Goal: Use online tool/utility: Utilize a website feature to perform a specific function

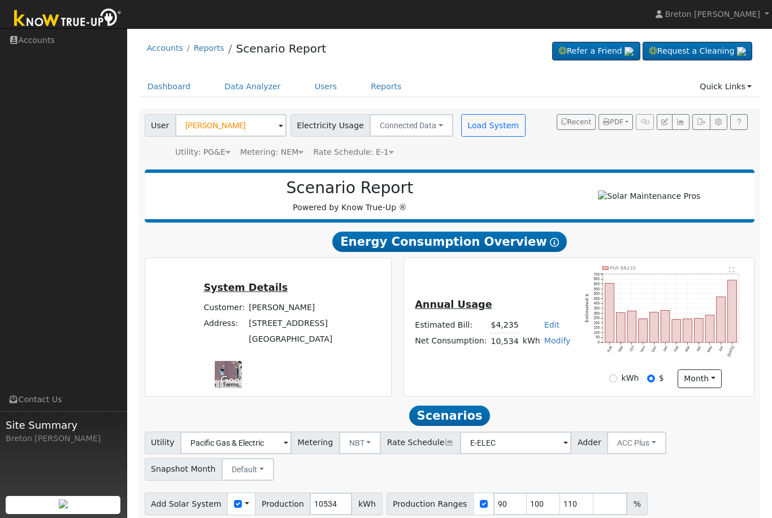
scroll to position [11, 0]
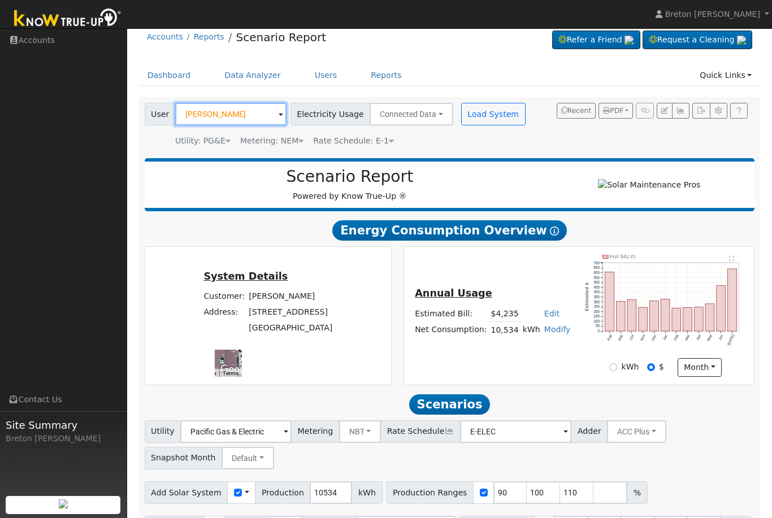
click at [226, 114] on input "[PERSON_NAME]" at bounding box center [230, 114] width 111 height 23
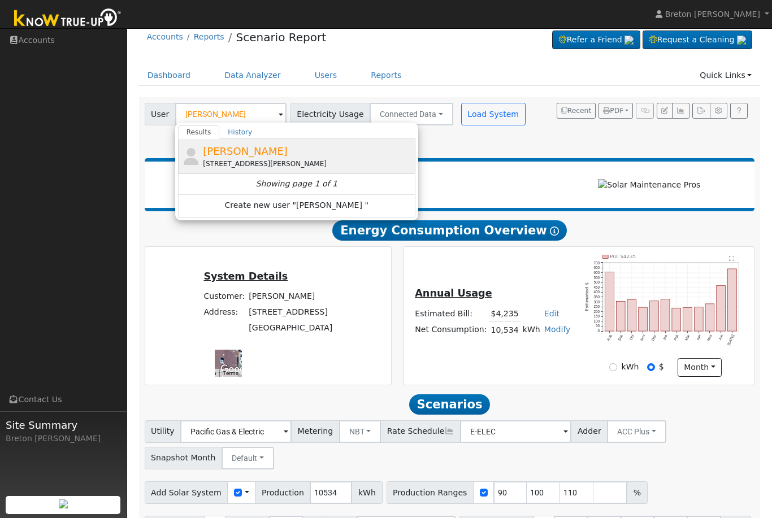
click at [246, 153] on span "[PERSON_NAME]" at bounding box center [245, 151] width 85 height 12
type input "[PERSON_NAME]"
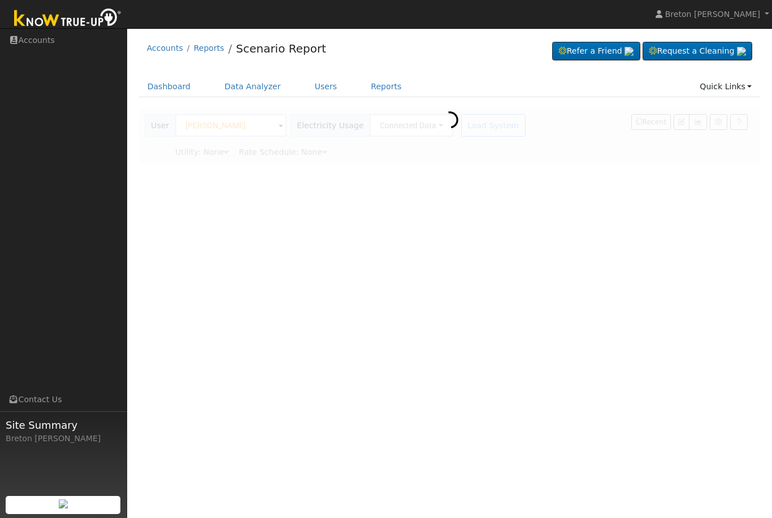
scroll to position [0, 0]
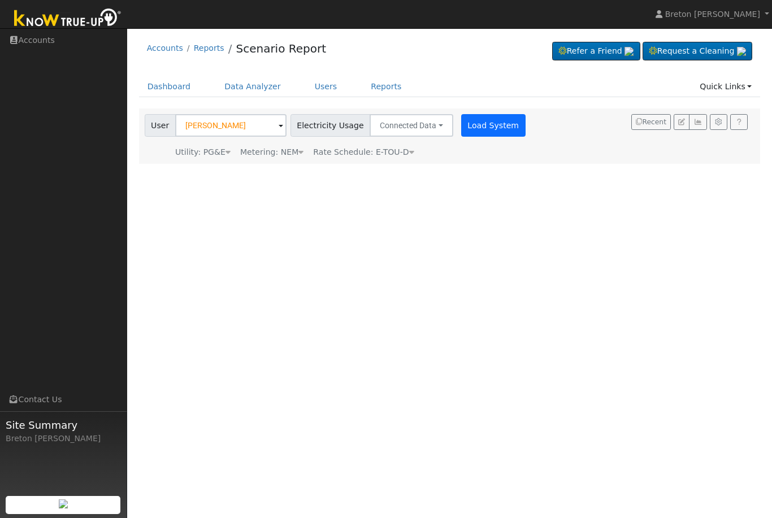
click at [486, 122] on button "Load System" at bounding box center [493, 125] width 64 height 23
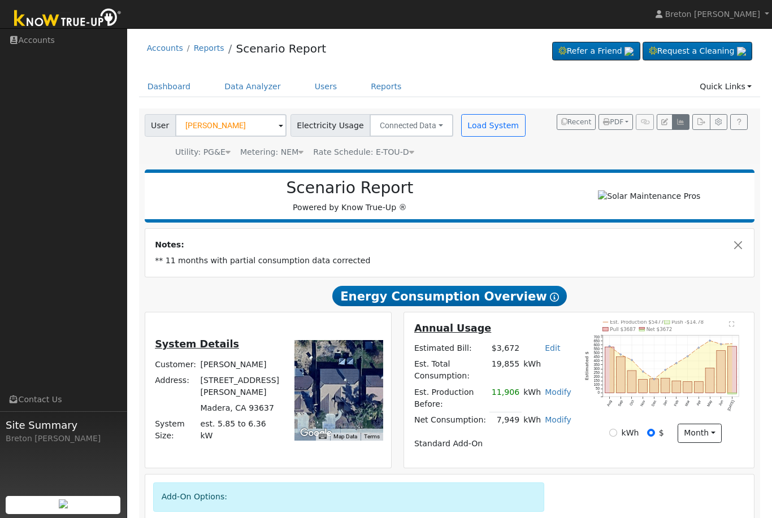
click at [685, 119] on icon "button" at bounding box center [681, 122] width 8 height 7
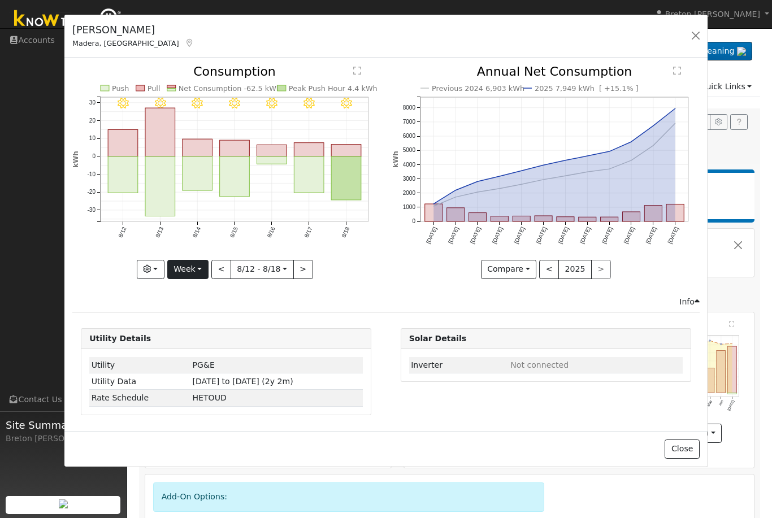
click at [202, 268] on button "Week" at bounding box center [187, 269] width 41 height 19
click at [200, 356] on link "Custom" at bounding box center [207, 357] width 79 height 16
click at [179, 273] on button "Custom" at bounding box center [163, 269] width 50 height 19
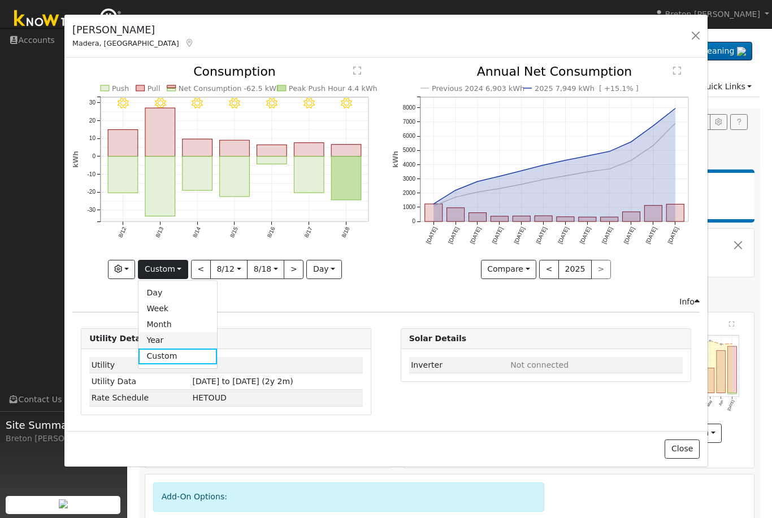
click at [169, 336] on link "Year" at bounding box center [178, 340] width 79 height 16
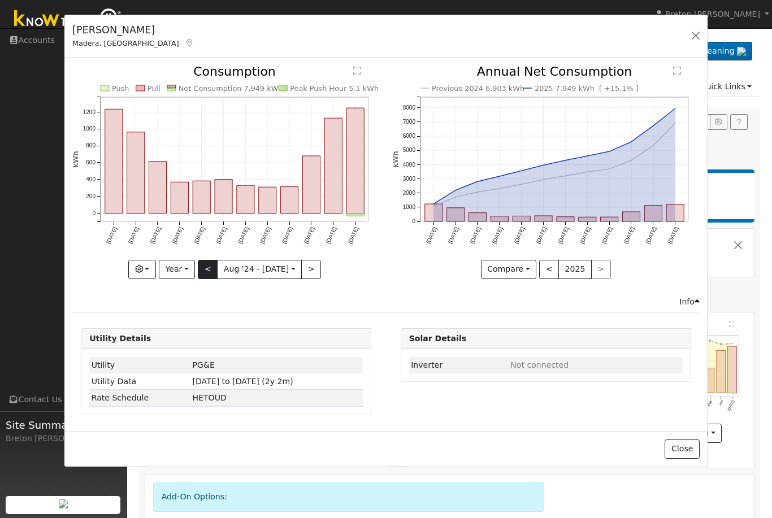
click at [205, 270] on button "<" at bounding box center [208, 269] width 20 height 19
type input "[DATE]"
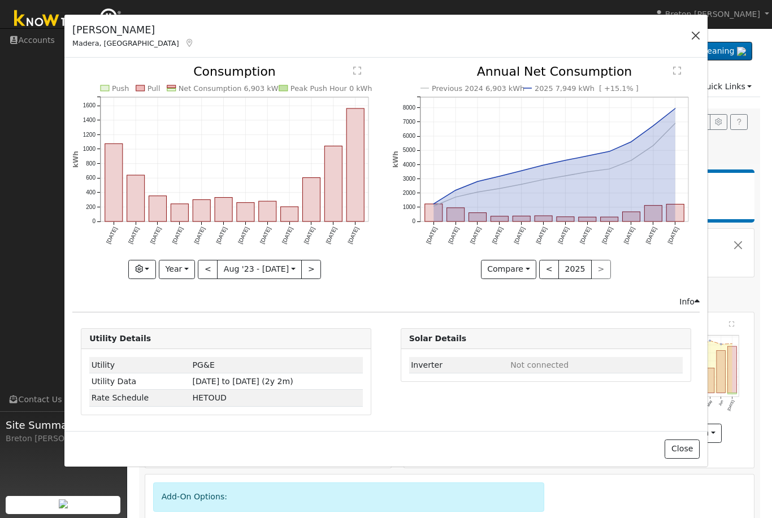
click at [694, 34] on button "button" at bounding box center [696, 36] width 16 height 16
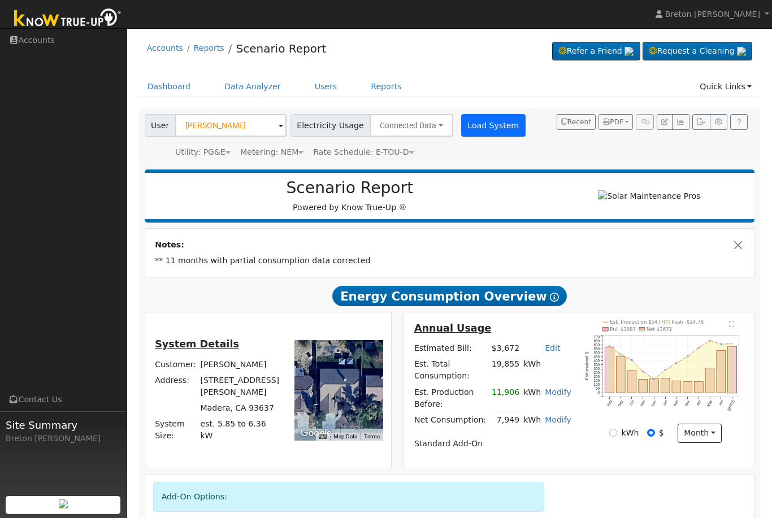
click at [478, 126] on button "Load System" at bounding box center [493, 125] width 64 height 23
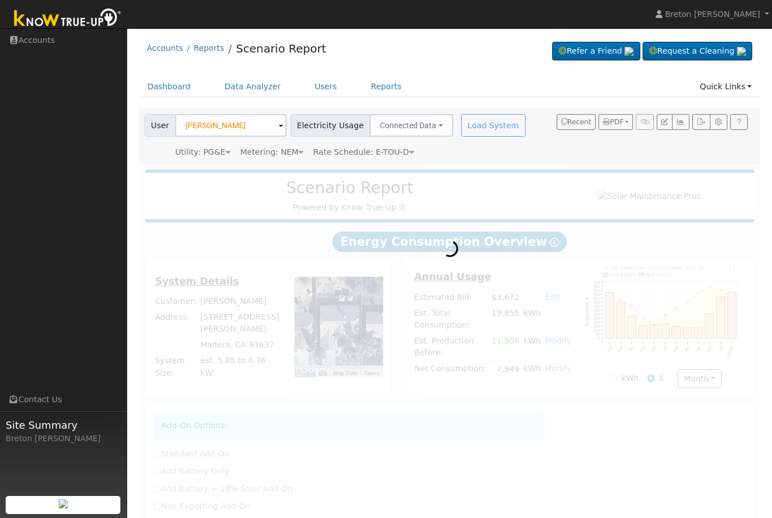
radio input "true"
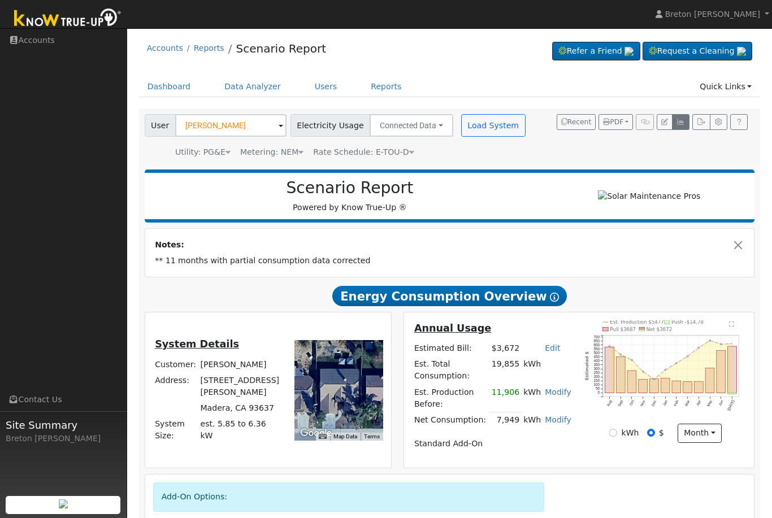
click at [685, 123] on icon "button" at bounding box center [681, 122] width 8 height 7
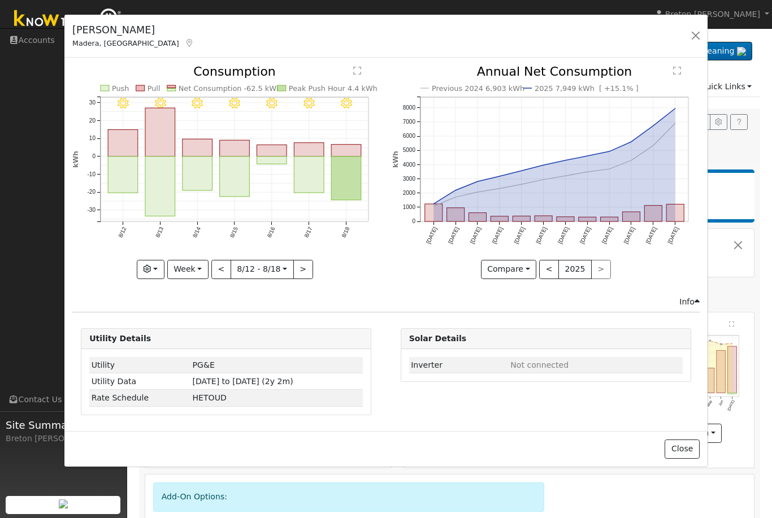
click at [327, 275] on div "Graphs Estimated Production Previous Year Consumption Previous Year Total Consu…" at bounding box center [226, 269] width 308 height 19
click at [547, 271] on button "<" at bounding box center [549, 269] width 20 height 19
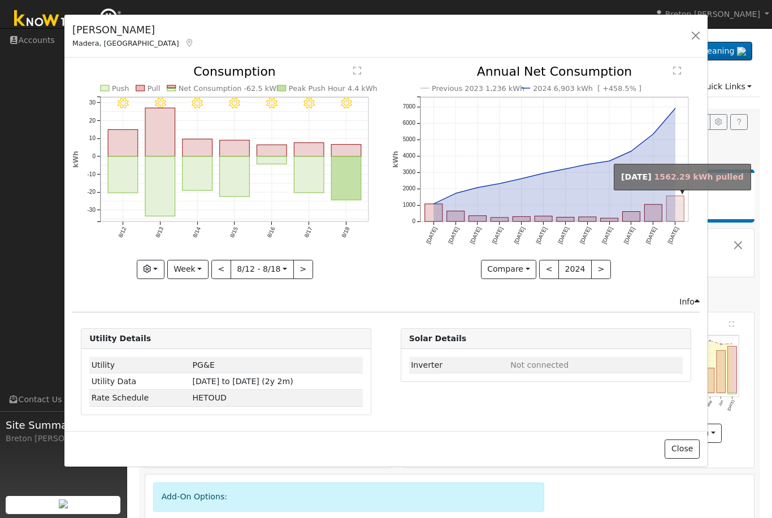
click at [682, 207] on rect "onclick=""" at bounding box center [676, 208] width 18 height 25
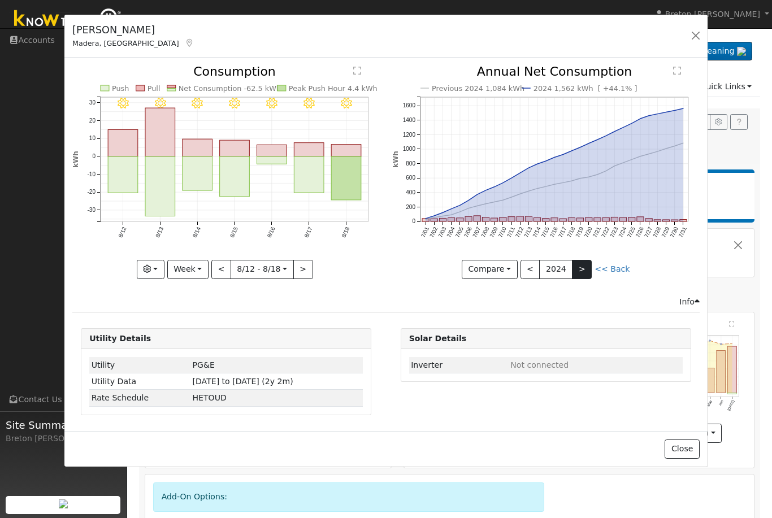
click at [586, 272] on button ">" at bounding box center [582, 269] width 20 height 19
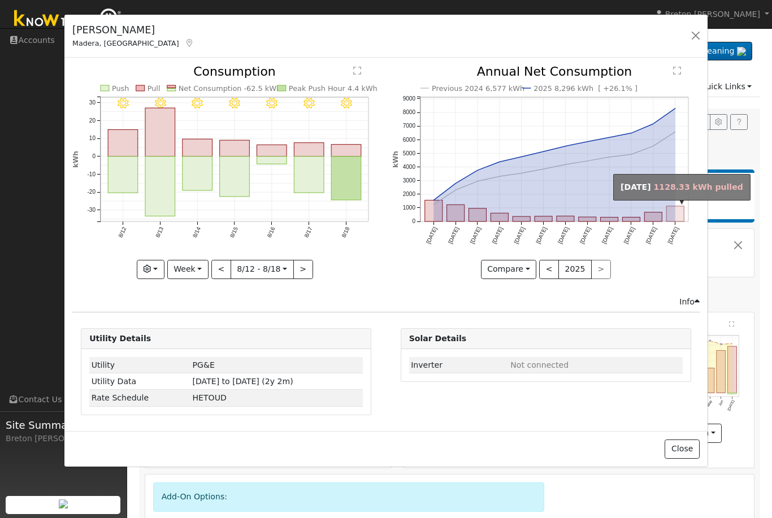
click at [678, 219] on rect "onclick=""" at bounding box center [676, 213] width 18 height 15
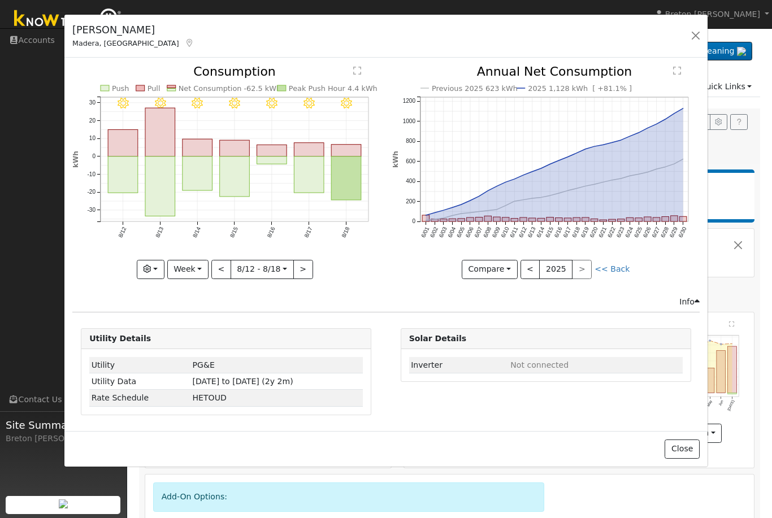
click at [387, 257] on div "Previous 2025 623 kWh 2025 1,128 kWh [ +81.1% ] 6/01 6/02 6/03 6/04 6/05 6/06 6…" at bounding box center [545, 181] width 319 height 230
